Goal: Check status: Check status

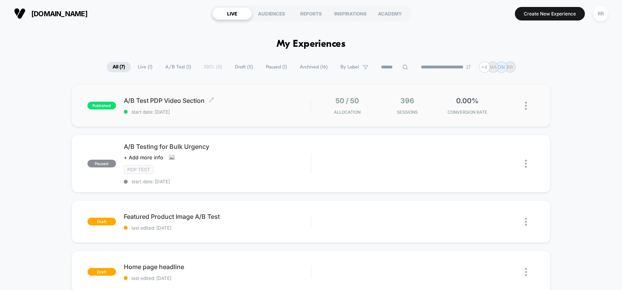
click at [199, 111] on span "start date: [DATE]" at bounding box center [217, 112] width 187 height 6
